Goal: Task Accomplishment & Management: Use online tool/utility

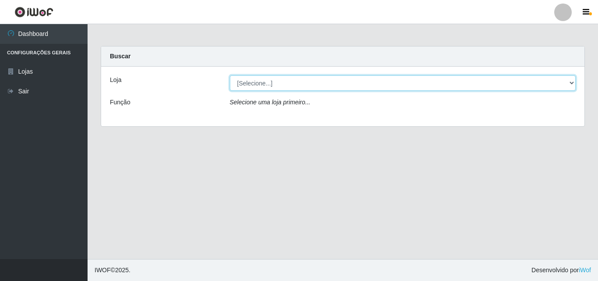
click at [572, 84] on select "[Selecione...] BomQueSó Agreste - Loja 3" at bounding box center [403, 82] width 347 height 15
select select "215"
click at [230, 75] on select "[Selecione...] BomQueSó Agreste - Loja 3" at bounding box center [403, 82] width 347 height 15
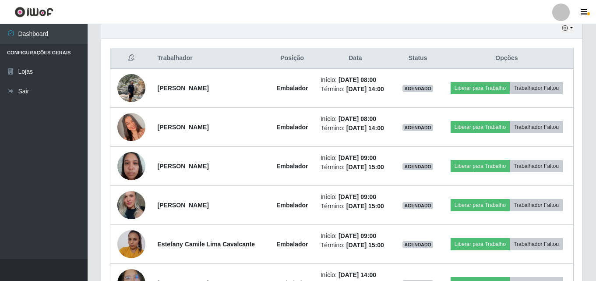
scroll to position [316, 0]
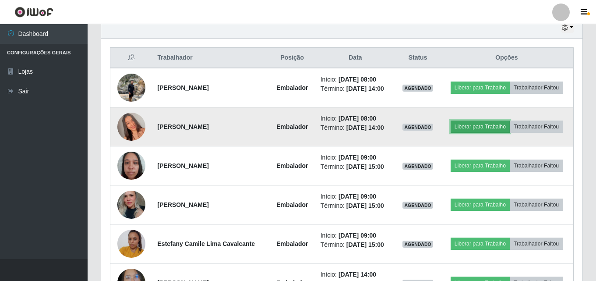
click at [479, 127] on button "Liberar para Trabalho" at bounding box center [480, 126] width 59 height 12
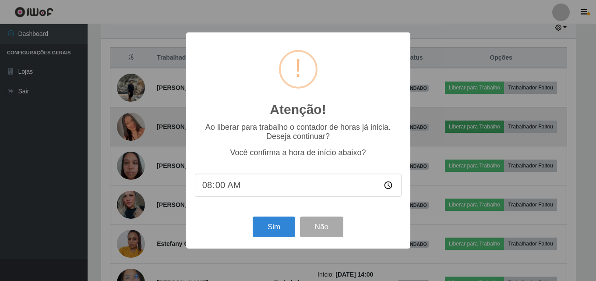
scroll to position [182, 477]
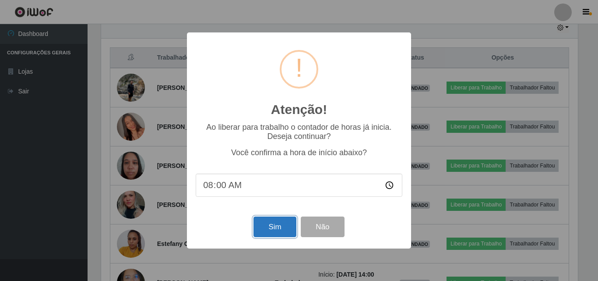
click at [288, 227] on button "Sim" at bounding box center [275, 226] width 42 height 21
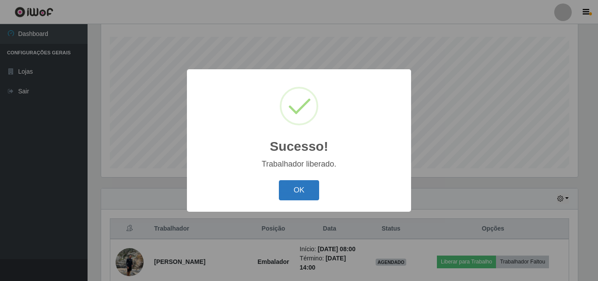
click at [297, 192] on button "OK" at bounding box center [299, 190] width 41 height 21
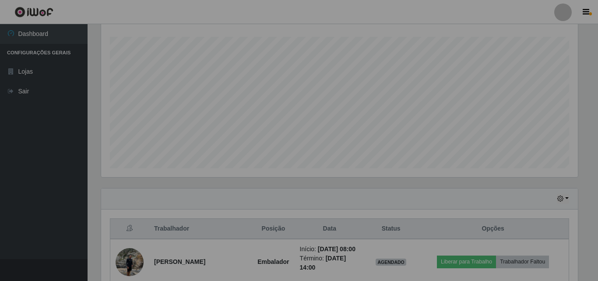
scroll to position [182, 481]
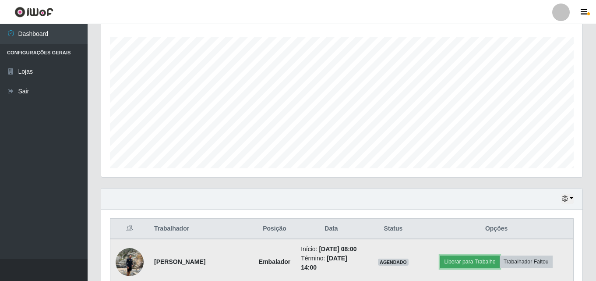
click at [477, 261] on button "Liberar para Trabalho" at bounding box center [469, 261] width 59 height 12
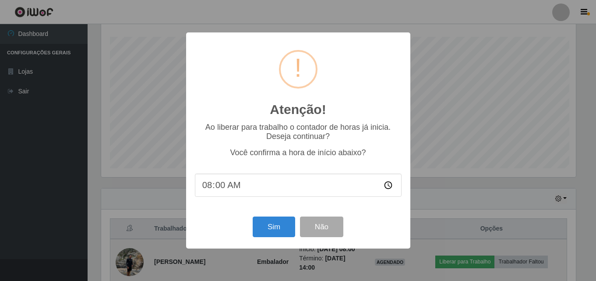
scroll to position [182, 477]
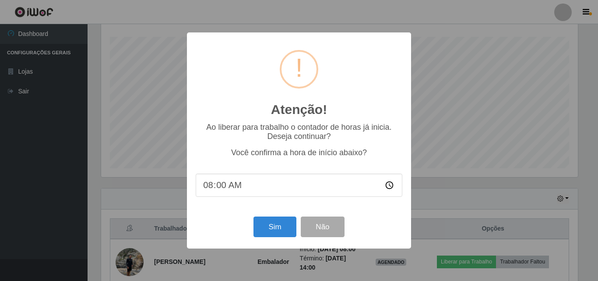
type input "08:04"
click at [280, 232] on button "Sim" at bounding box center [275, 226] width 42 height 21
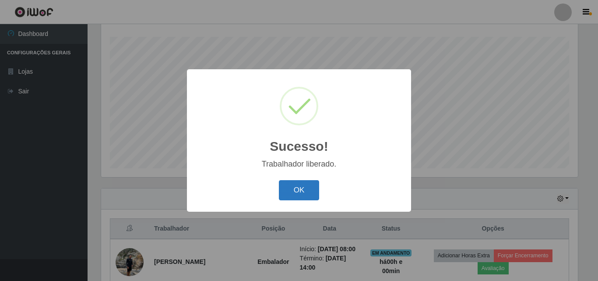
click at [303, 186] on button "OK" at bounding box center [299, 190] width 41 height 21
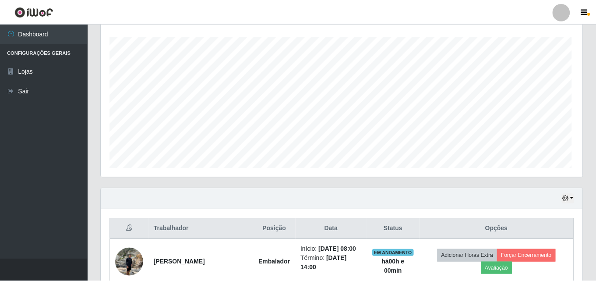
scroll to position [182, 481]
